Goal: Information Seeking & Learning: Check status

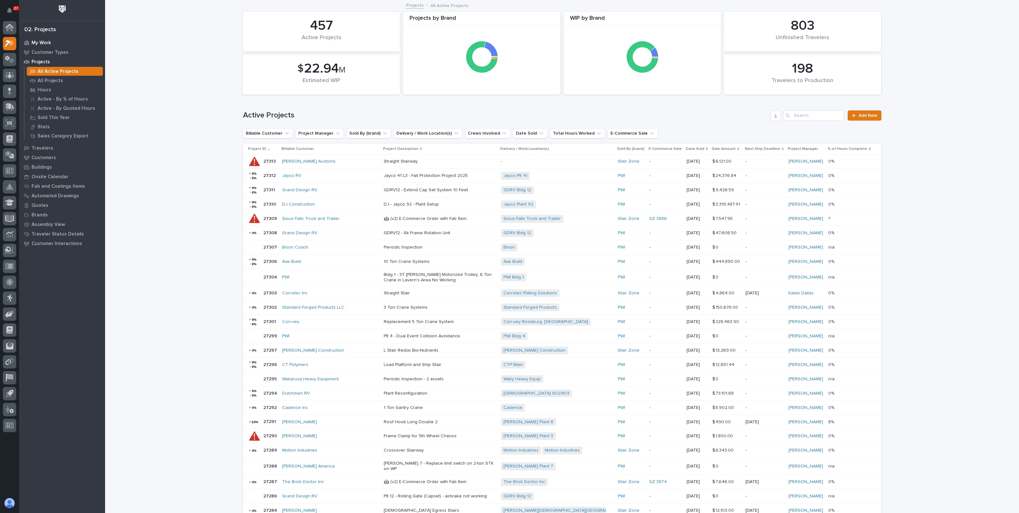
click at [43, 42] on p "My Work" at bounding box center [41, 43] width 19 height 6
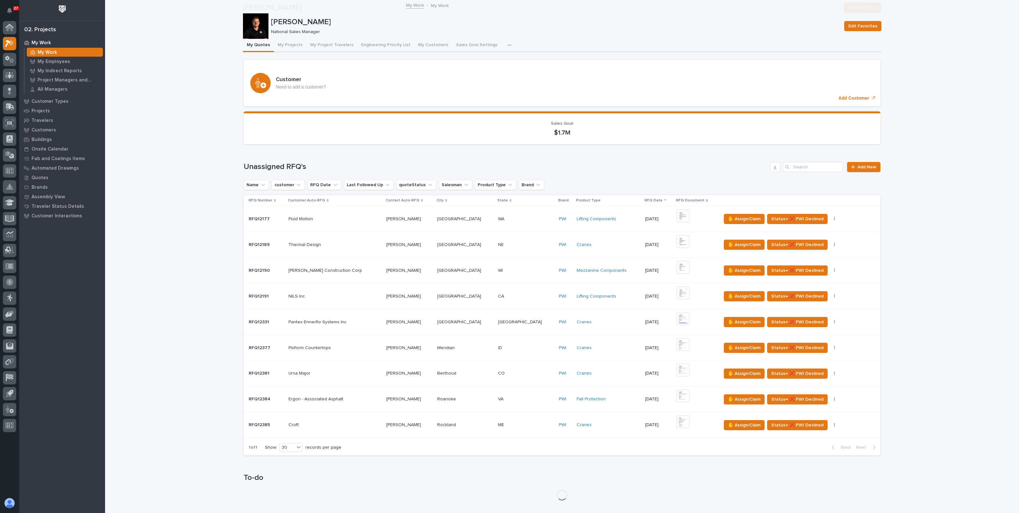
scroll to position [79, 0]
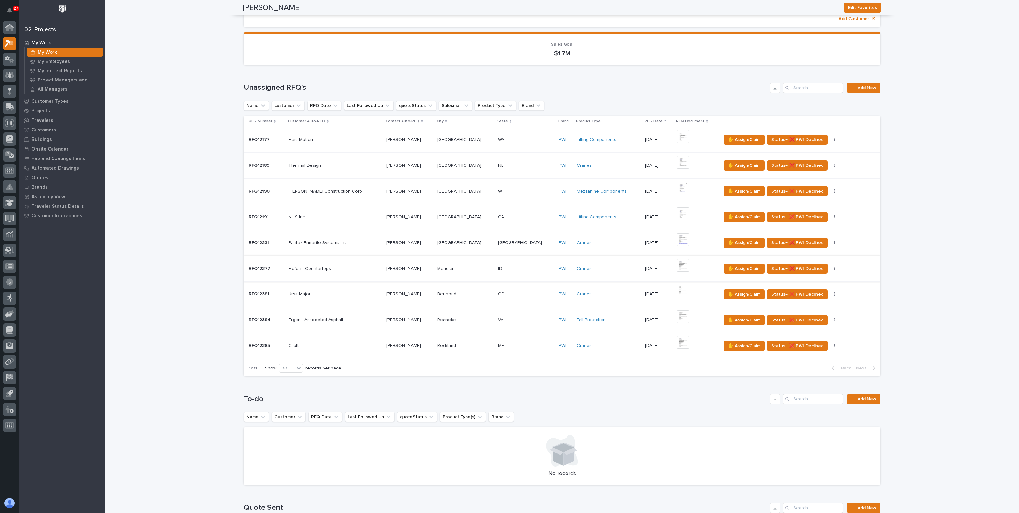
click at [676, 264] on img at bounding box center [682, 265] width 13 height 13
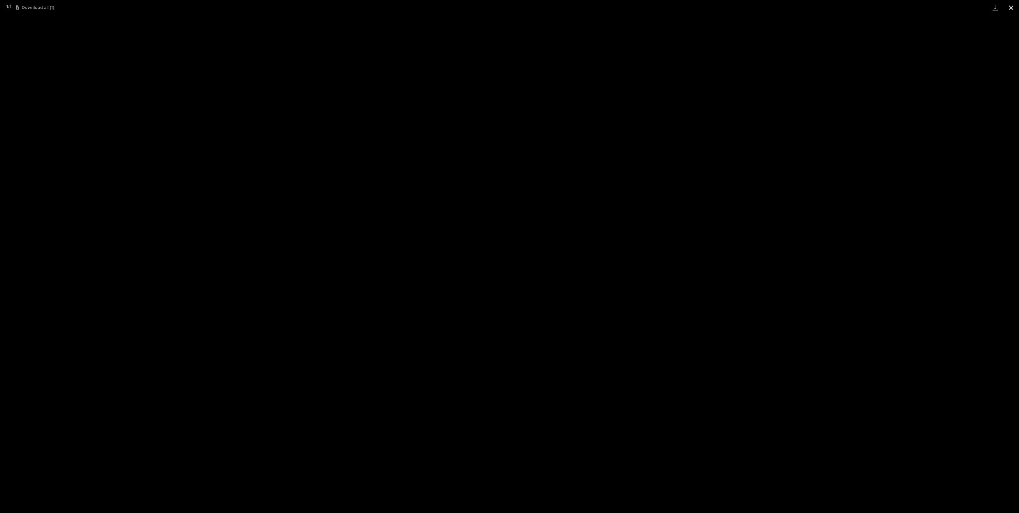
click at [1013, 8] on button "Close gallery" at bounding box center [1011, 7] width 16 height 15
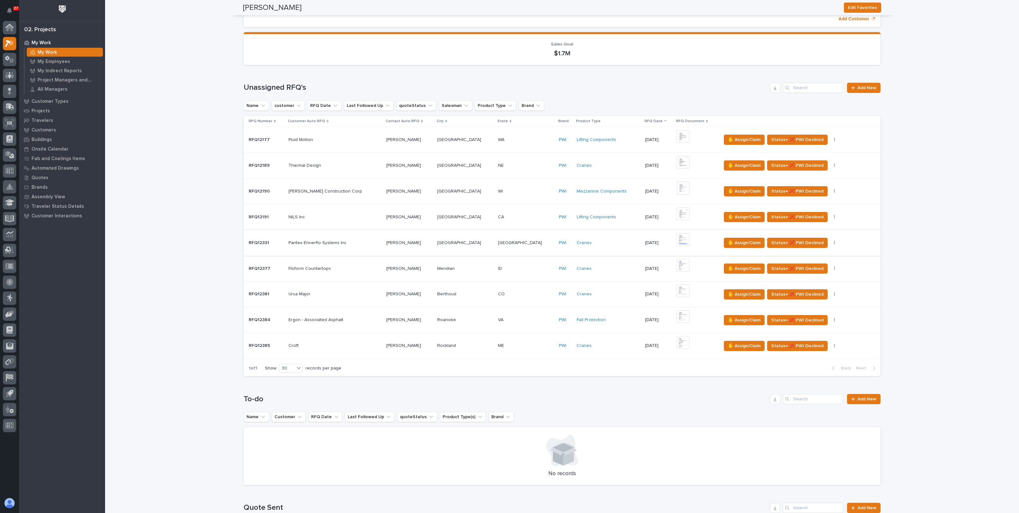
click at [676, 237] on img at bounding box center [682, 239] width 13 height 13
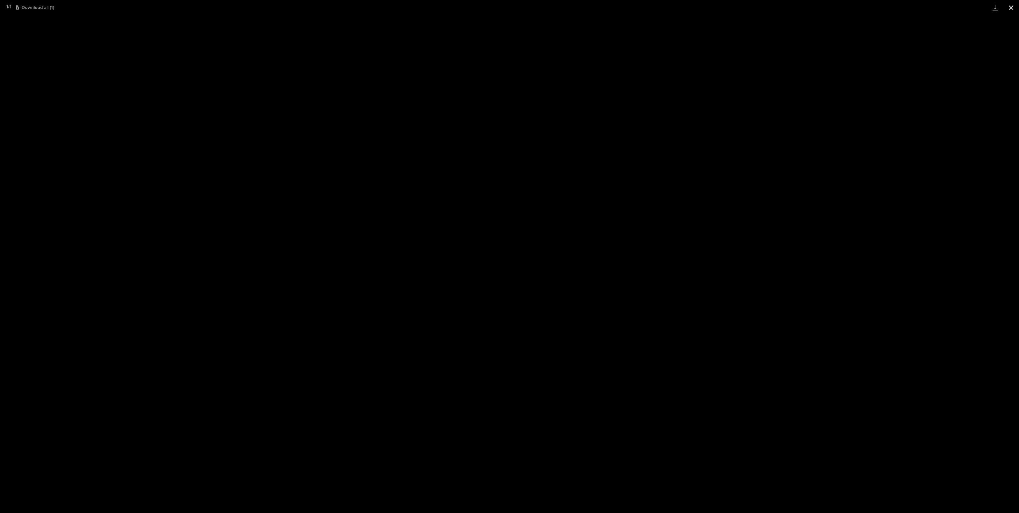
click at [1012, 9] on button "Close gallery" at bounding box center [1011, 7] width 16 height 15
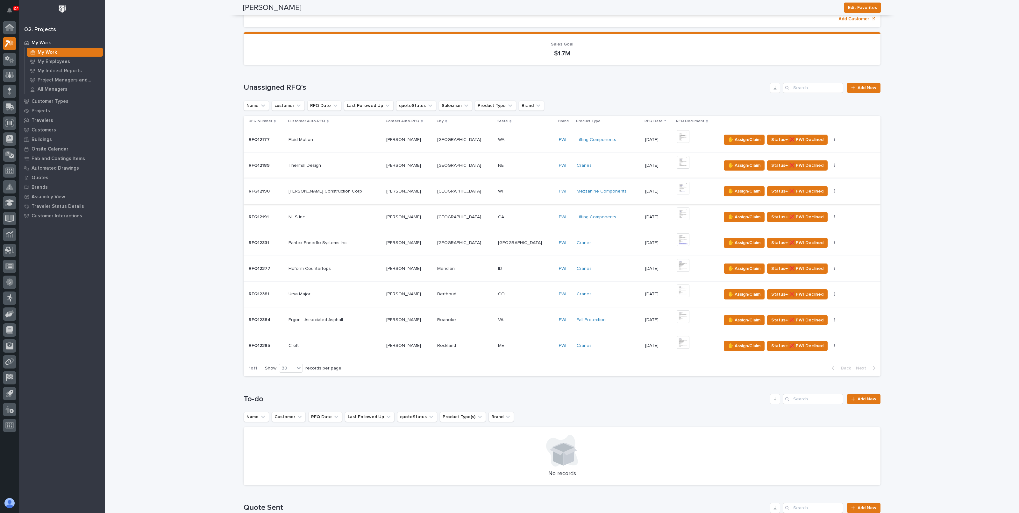
click at [676, 188] on img at bounding box center [682, 188] width 13 height 13
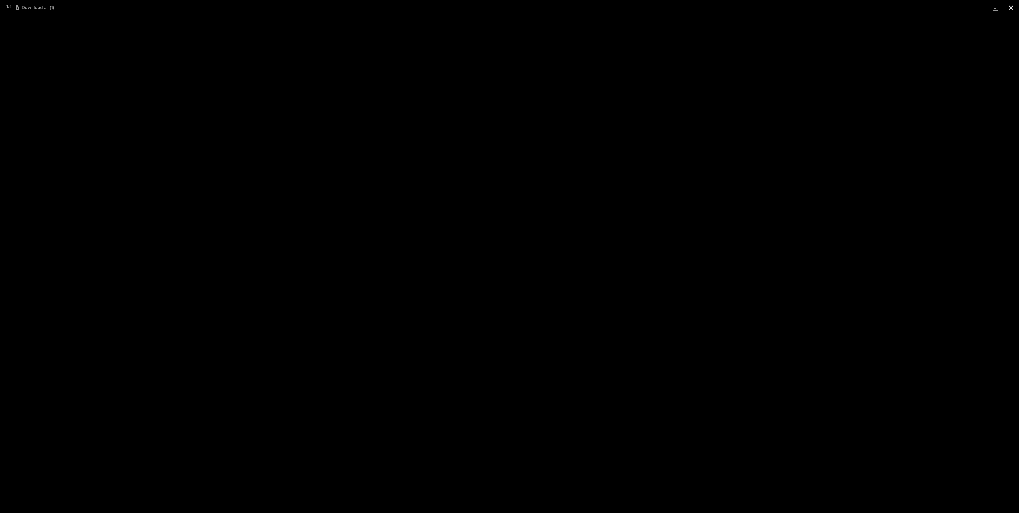
click at [1014, 10] on button "Close gallery" at bounding box center [1011, 7] width 16 height 15
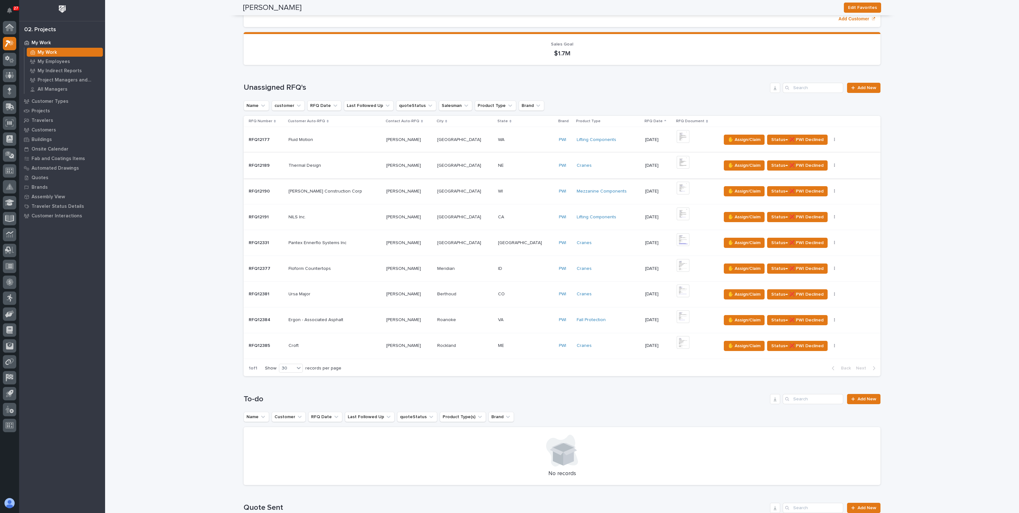
click at [676, 161] on img at bounding box center [682, 162] width 13 height 13
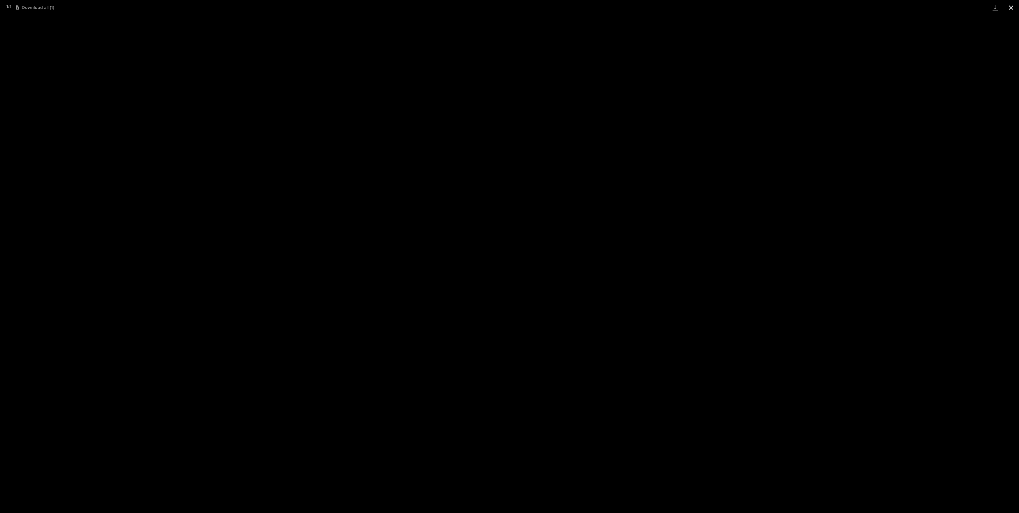
click at [1012, 10] on button "Close gallery" at bounding box center [1011, 7] width 16 height 15
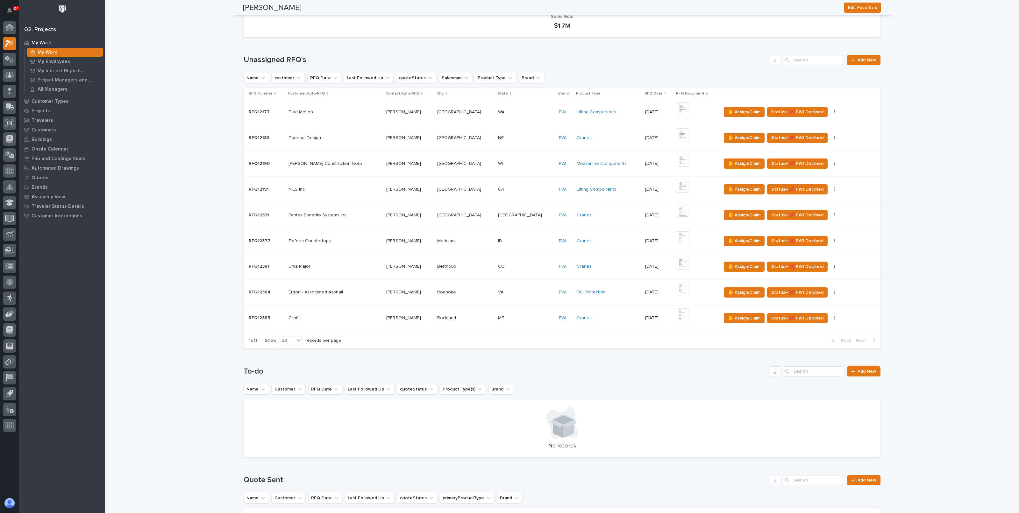
scroll to position [119, 0]
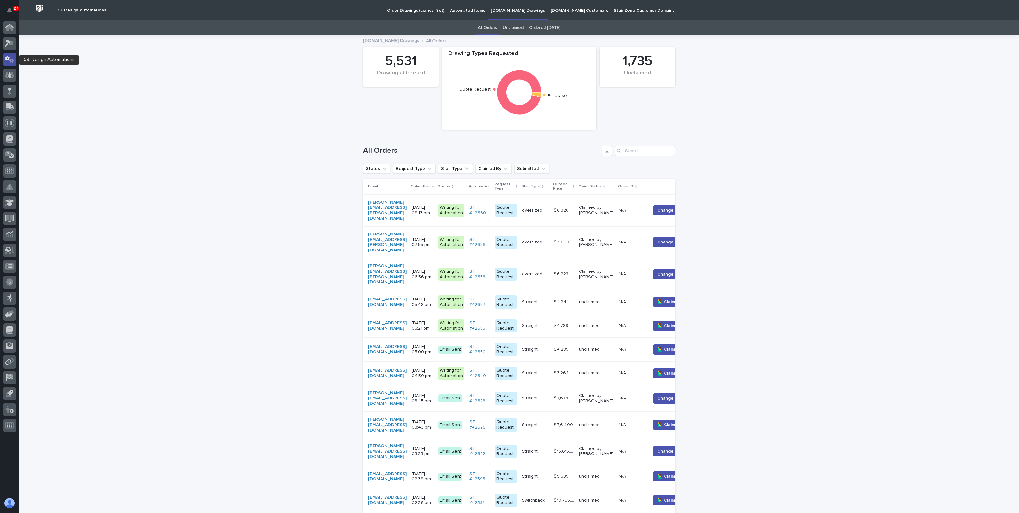
click at [14, 62] on div at bounding box center [9, 59] width 13 height 13
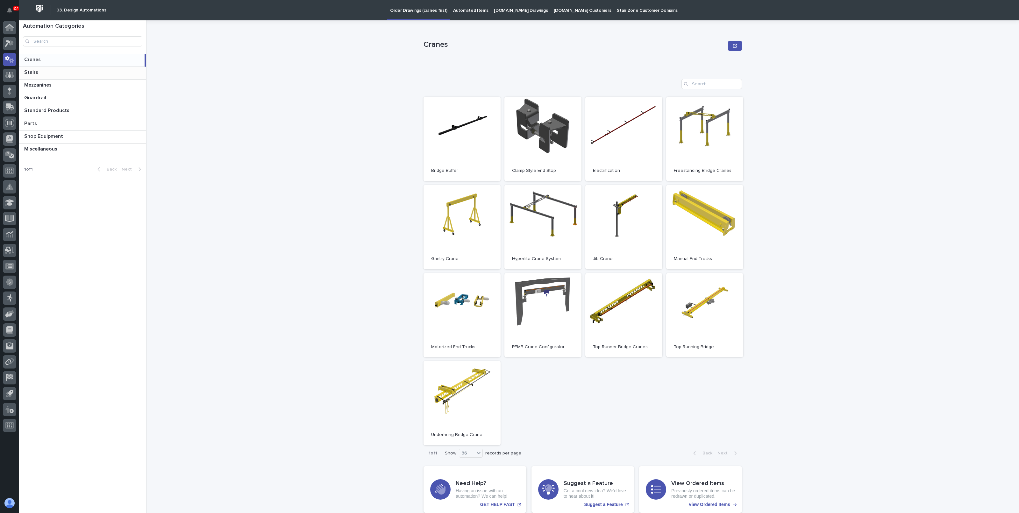
click at [54, 76] on div "Stairs Stairs" at bounding box center [82, 73] width 127 height 12
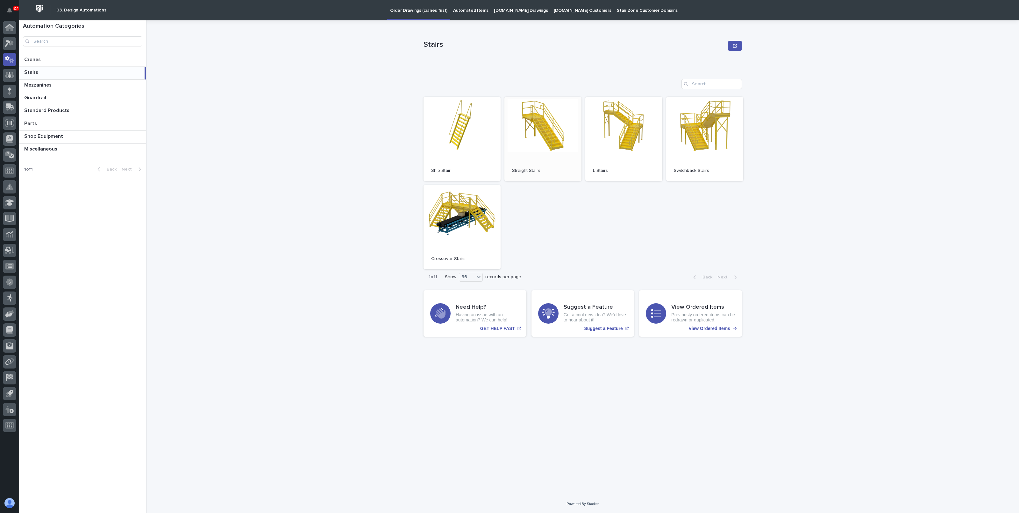
click at [560, 141] on link "Open" at bounding box center [542, 139] width 77 height 84
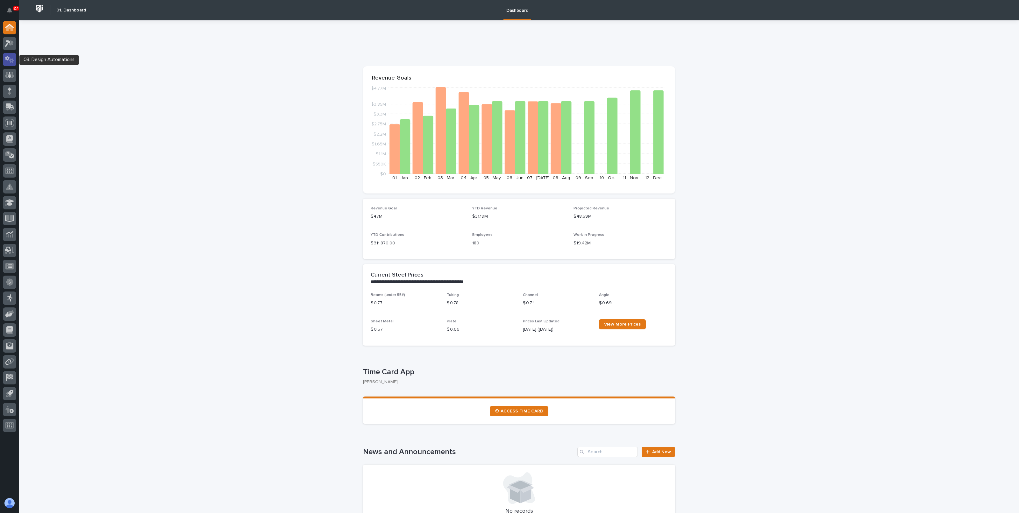
click at [14, 63] on div at bounding box center [9, 59] width 13 height 13
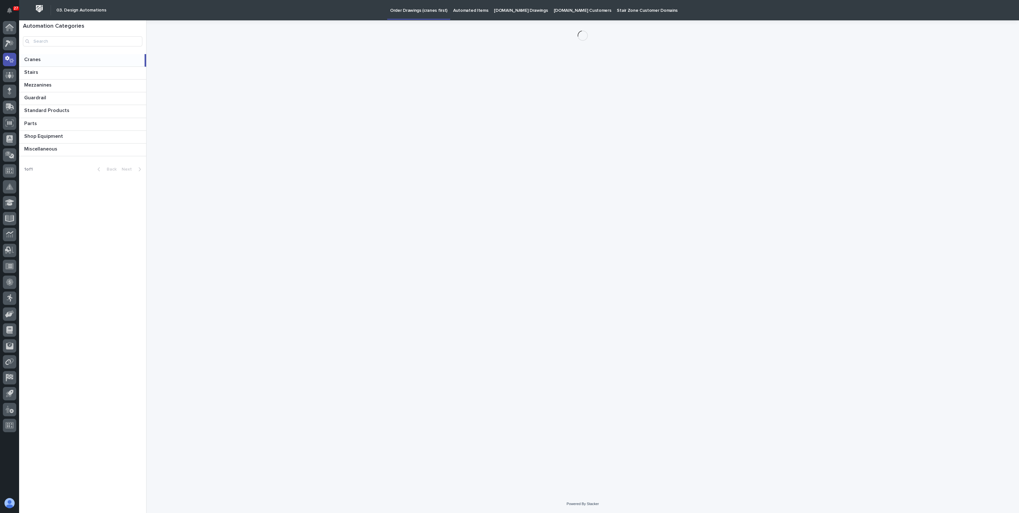
click at [497, 11] on p "[DOMAIN_NAME] Drawings" at bounding box center [521, 6] width 54 height 13
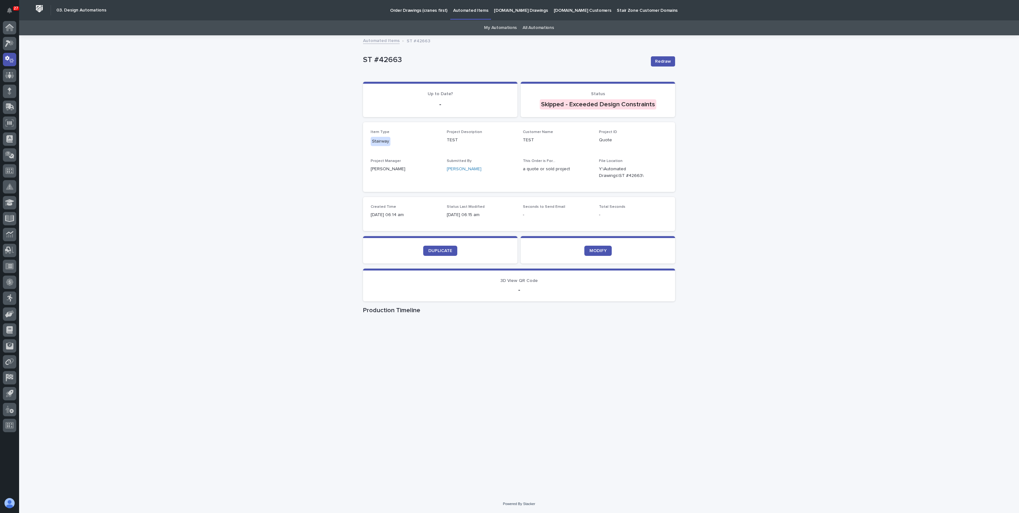
click at [416, 252] on div "DUPLICATE" at bounding box center [440, 251] width 139 height 10
click at [434, 252] on span "DUPLICATE" at bounding box center [440, 251] width 24 height 4
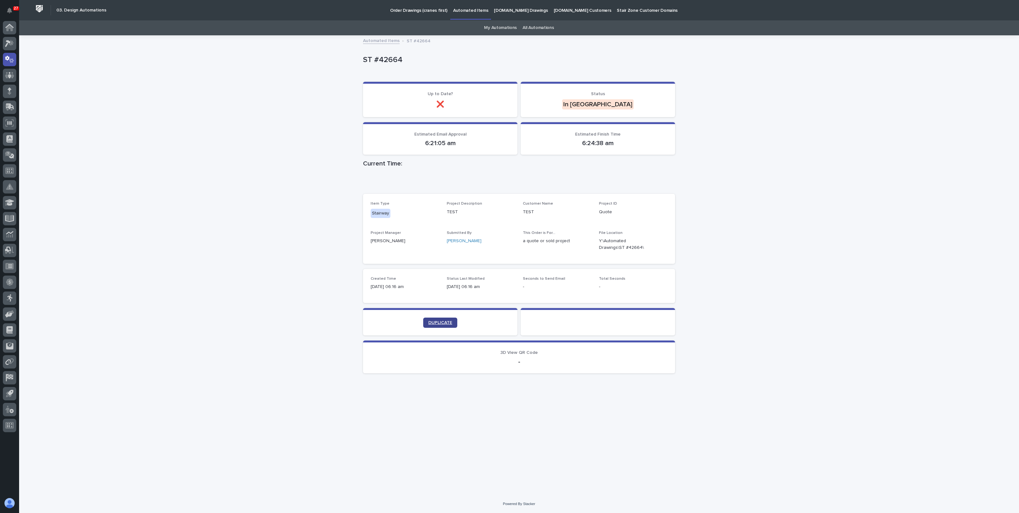
click at [435, 322] on span "DUPLICATE" at bounding box center [440, 323] width 24 height 4
click at [711, 149] on div "Loading... Saving… Loading... Saving… ST #42664 ST #42664 Sorry, there was an e…" at bounding box center [519, 265] width 1000 height 459
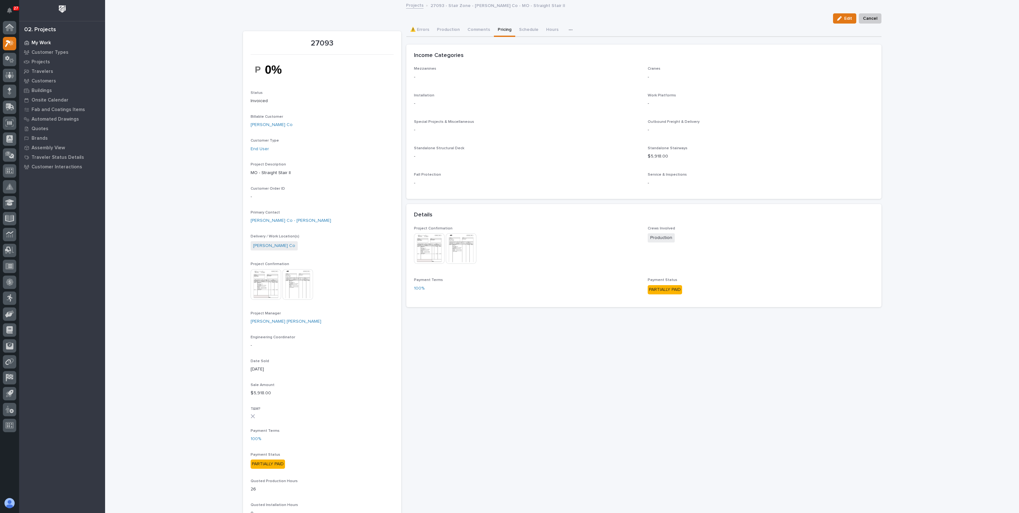
click at [41, 44] on p "My Work" at bounding box center [41, 43] width 19 height 6
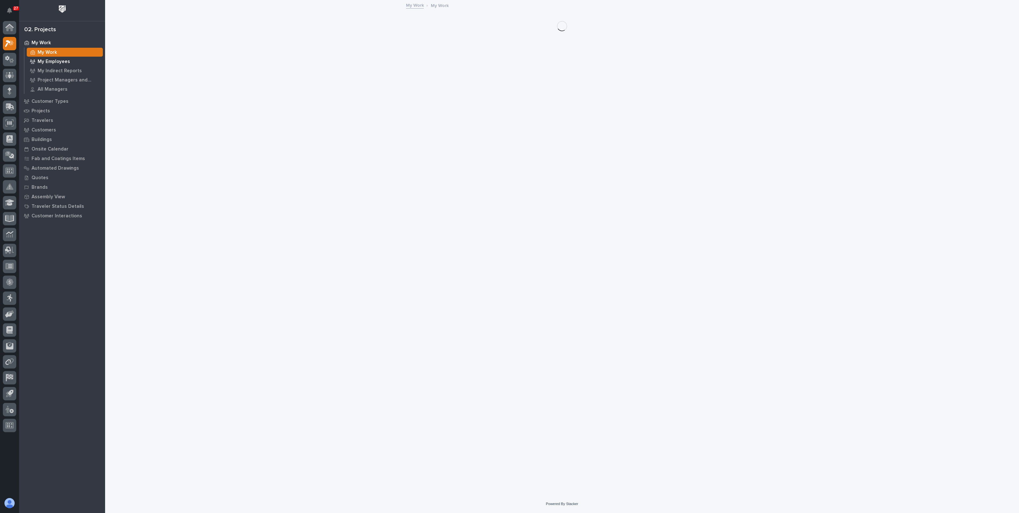
click at [53, 61] on p "My Employees" at bounding box center [54, 62] width 32 height 6
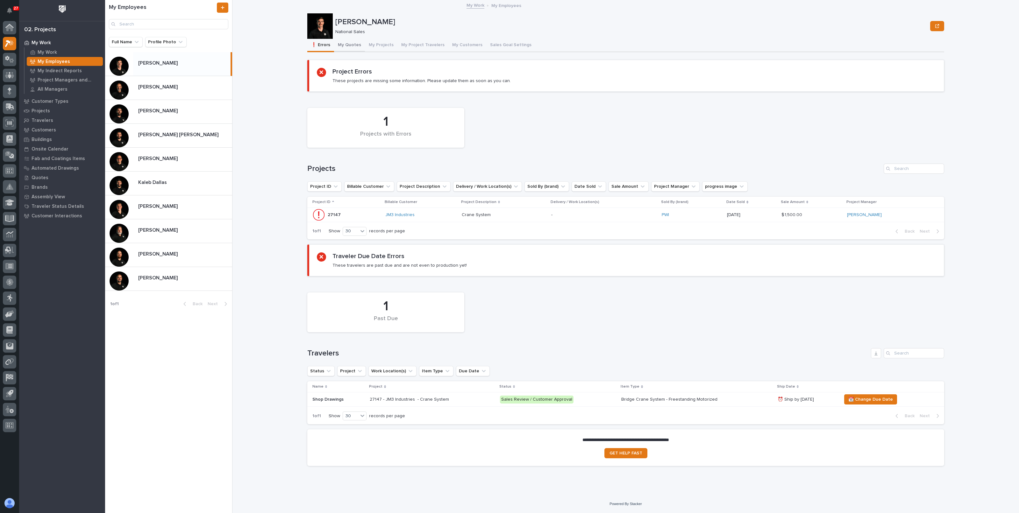
click at [349, 43] on button "My Quotes" at bounding box center [349, 45] width 31 height 13
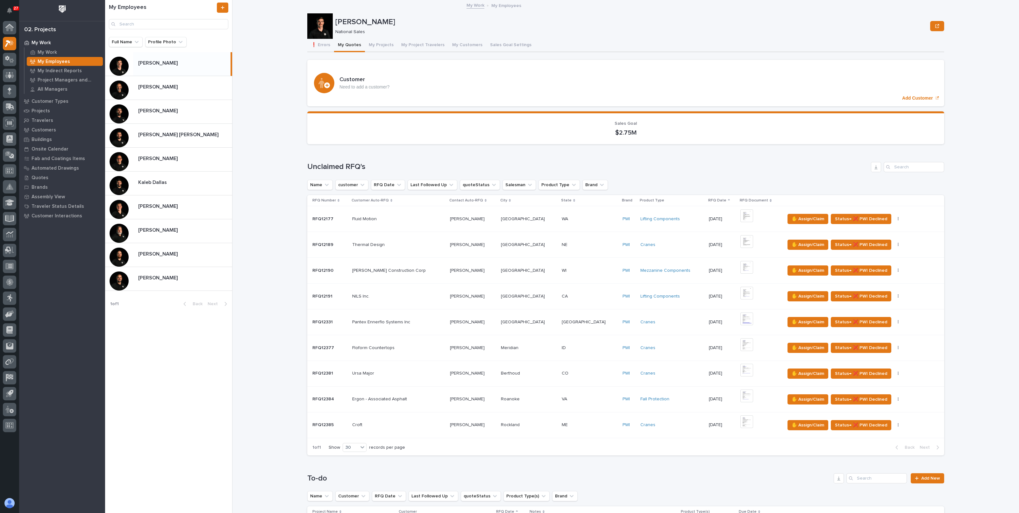
scroll to position [268, 0]
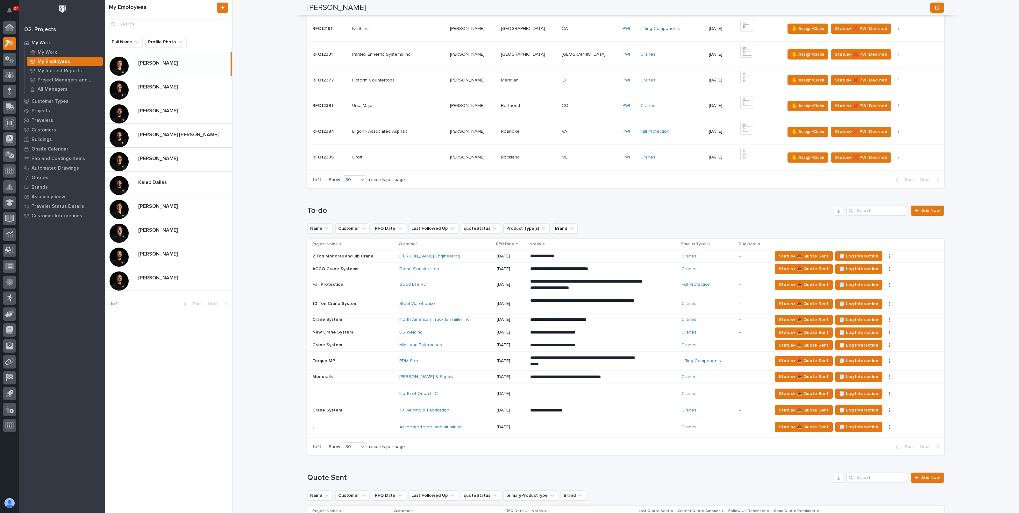
click at [965, 243] on div "My Work My Employees Ashton Bontrager Ashton Bontrager National Sales Sorry, th…" at bounding box center [629, 256] width 779 height 513
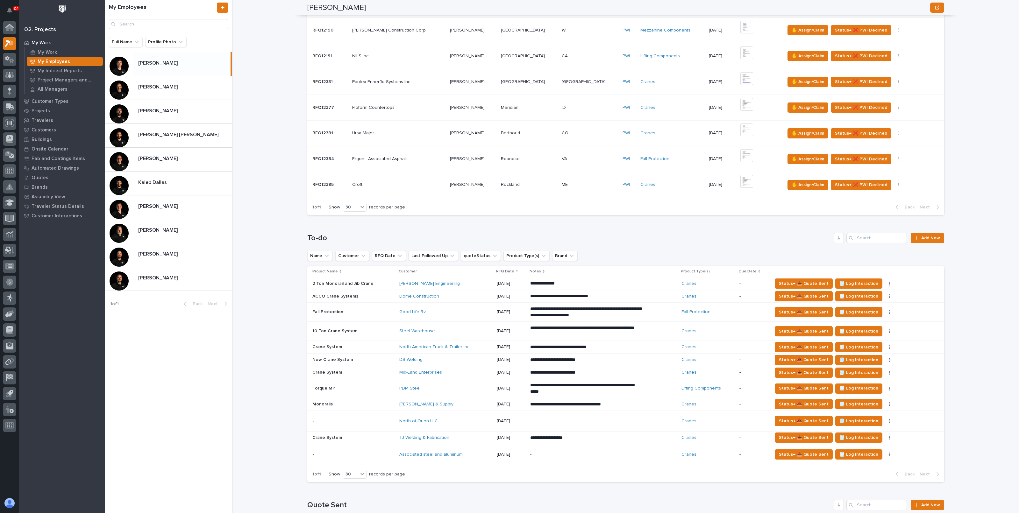
scroll to position [228, 0]
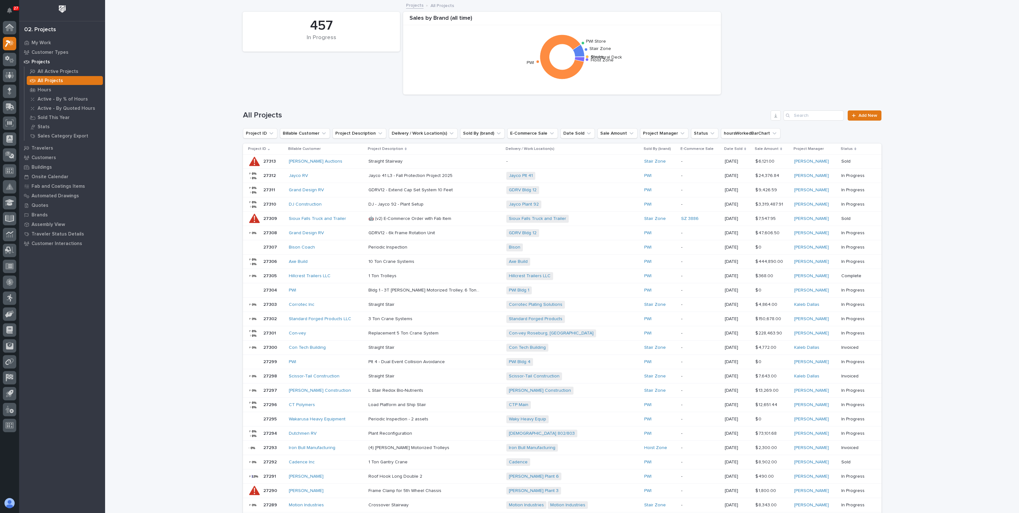
click at [43, 83] on p "All Projects" at bounding box center [50, 81] width 25 height 6
click at [770, 118] on button "button" at bounding box center [775, 115] width 10 height 10
click at [44, 166] on p "Buildings" at bounding box center [42, 168] width 20 height 6
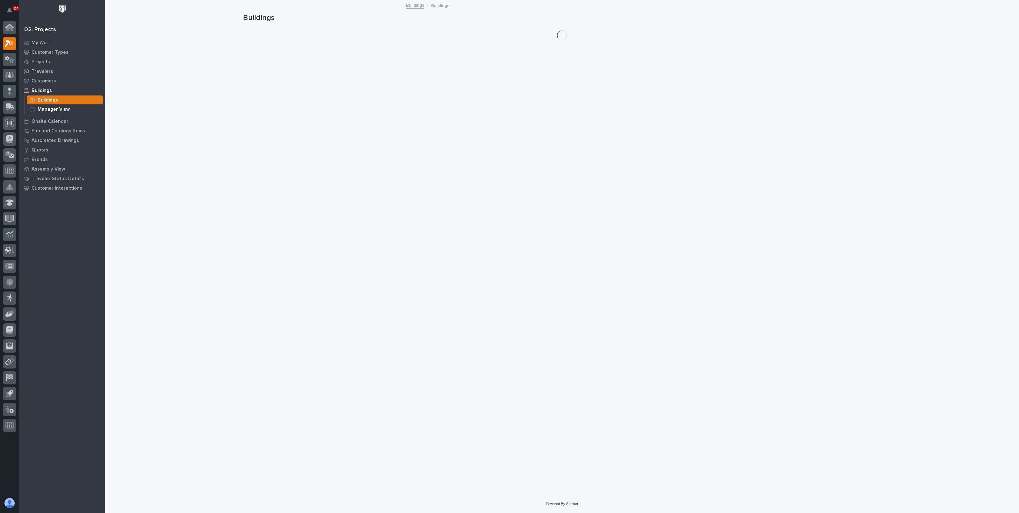
click at [52, 108] on p "Manager View" at bounding box center [54, 110] width 32 height 6
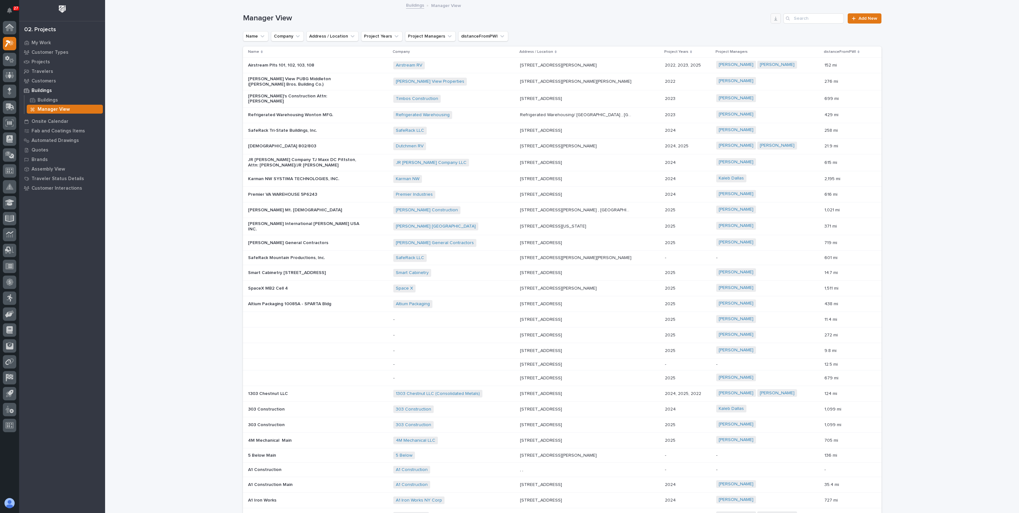
click at [775, 20] on icon "button" at bounding box center [775, 18] width 5 height 5
click at [35, 150] on p "Quotes" at bounding box center [40, 150] width 17 height 6
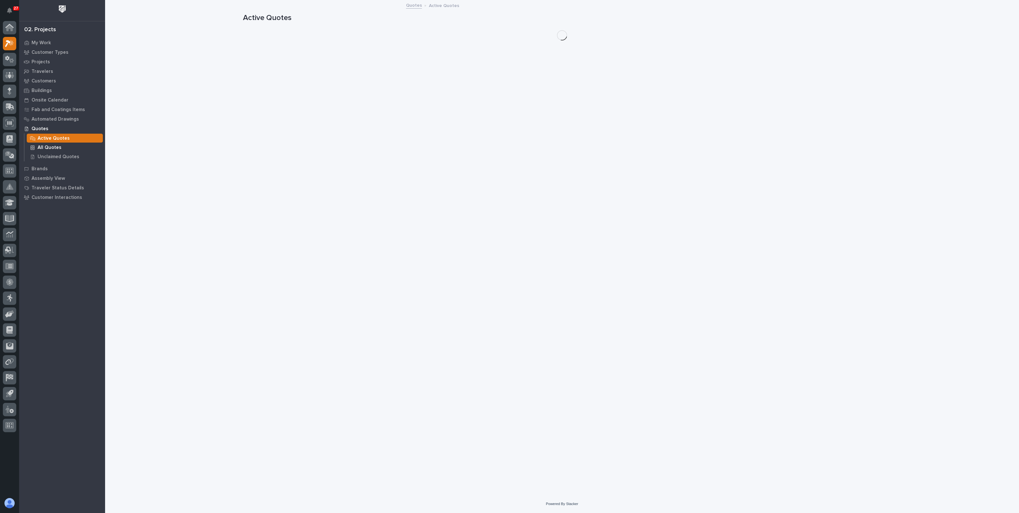
click at [43, 147] on p "All Quotes" at bounding box center [50, 148] width 24 height 6
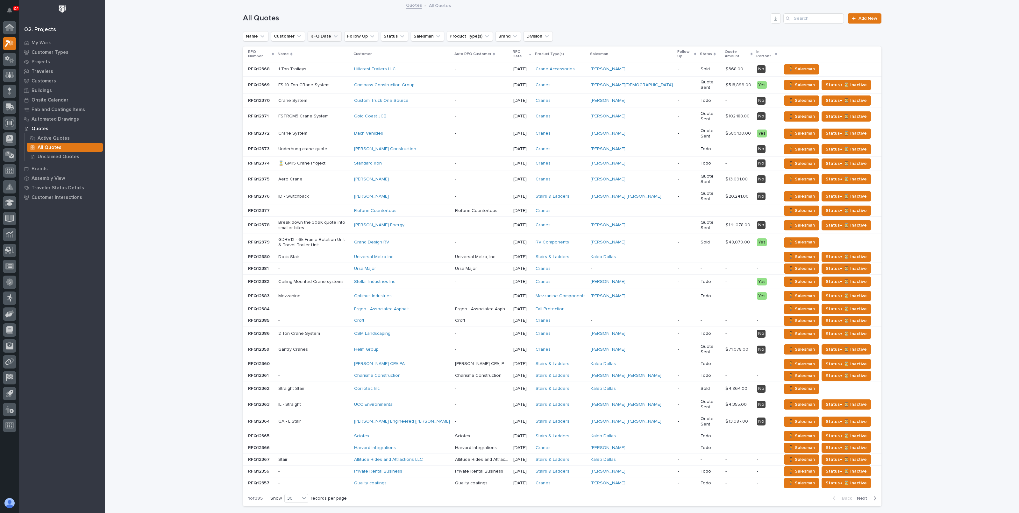
click at [316, 35] on button "RFQ Date" at bounding box center [325, 36] width 34 height 10
click at [320, 49] on p "is before" at bounding box center [321, 51] width 19 height 5
click at [328, 77] on p "is after" at bounding box center [346, 77] width 62 height 4
click at [372, 75] on div "specific date" at bounding box center [348, 77] width 81 height 10
click at [307, 91] on button "Previous Month" at bounding box center [309, 93] width 10 height 10
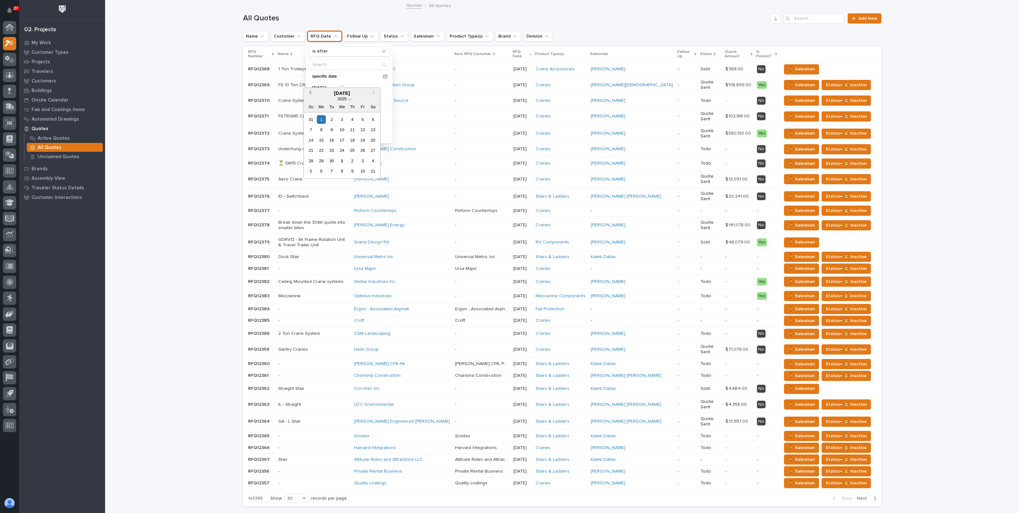
click at [308, 91] on button "Previous Month" at bounding box center [309, 93] width 10 height 10
click at [309, 91] on button "Previous Month" at bounding box center [309, 93] width 10 height 10
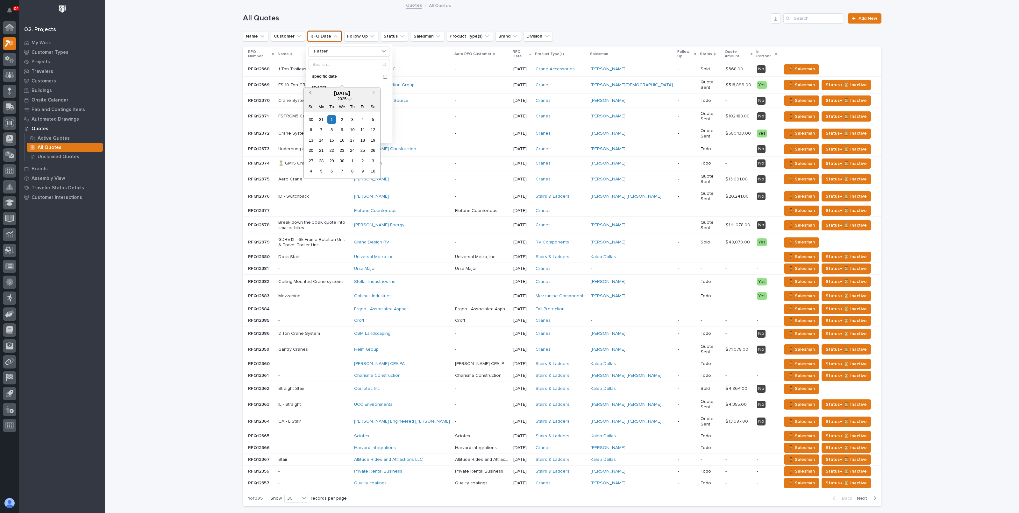
click at [309, 91] on button "Previous Month" at bounding box center [309, 93] width 10 height 10
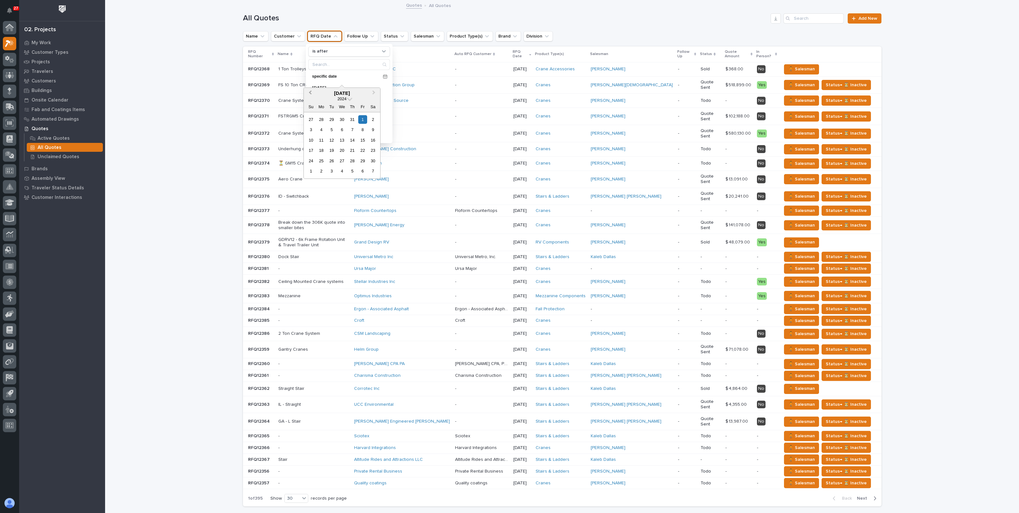
click at [309, 91] on button "Previous Month" at bounding box center [309, 93] width 10 height 10
click at [310, 91] on span "Previous Month" at bounding box center [310, 93] width 0 height 8
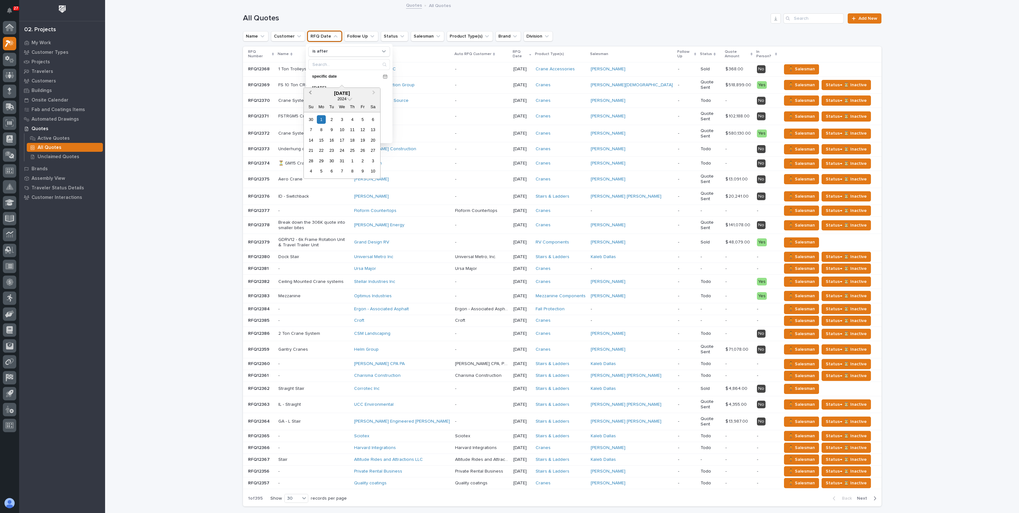
click at [310, 91] on span "Previous Month" at bounding box center [310, 93] width 0 height 8
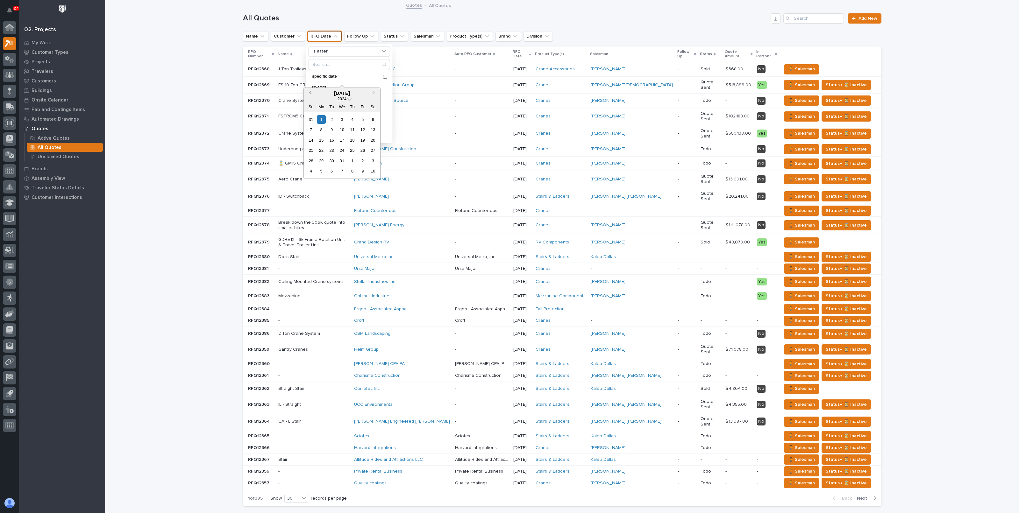
click at [310, 91] on span "Previous Month" at bounding box center [310, 93] width 0 height 8
click at [313, 171] on div "31" at bounding box center [311, 171] width 9 height 9
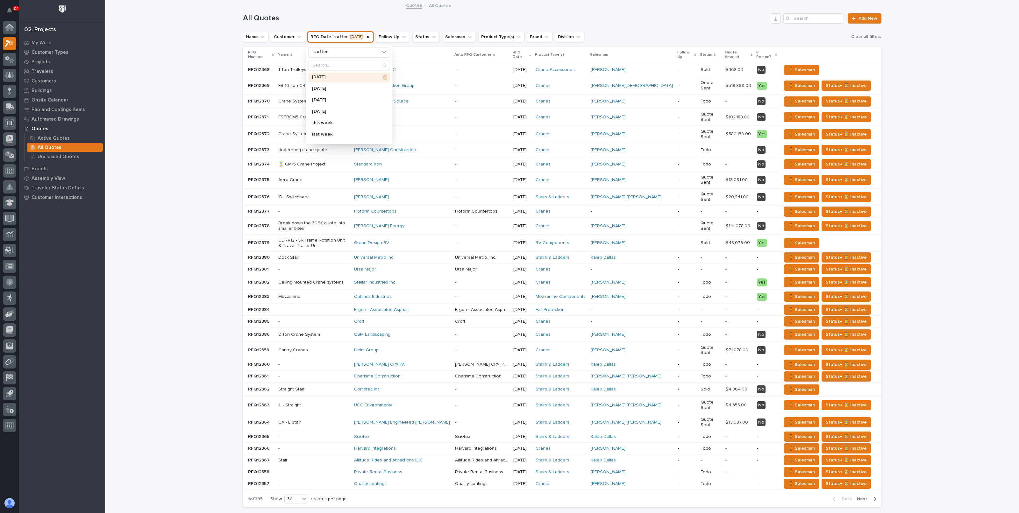
click at [195, 123] on div "Loading... Saving… Loading... Saving… All Quotes Add New Name Customer RFQ Date…" at bounding box center [562, 273] width 914 height 544
click at [773, 22] on button "button" at bounding box center [775, 18] width 10 height 10
click at [42, 60] on p "Projects" at bounding box center [41, 62] width 18 height 6
